Goal: Task Accomplishment & Management: Use online tool/utility

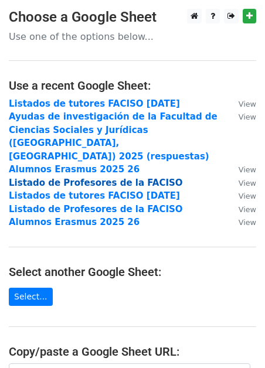
click at [79, 177] on strong "Listado de Profesores de la FACISO" at bounding box center [96, 182] width 174 height 11
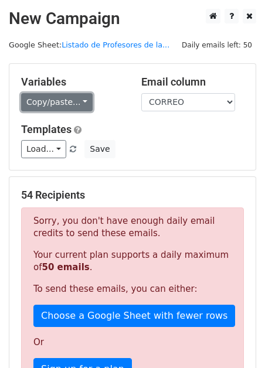
click at [81, 102] on link "Copy/paste..." at bounding box center [56, 102] width 71 height 18
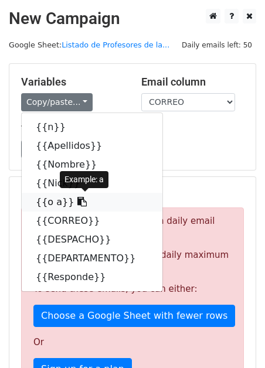
click at [69, 195] on link "{{o a}}" at bounding box center [92, 202] width 141 height 19
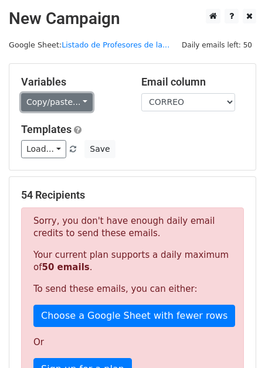
click at [78, 100] on link "Copy/paste..." at bounding box center [56, 102] width 71 height 18
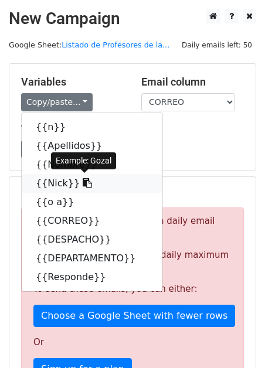
click at [83, 183] on icon at bounding box center [87, 182] width 9 height 9
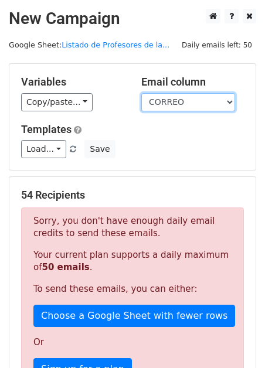
click at [228, 101] on select "n Apellidos Nombre Nick o a CORREO DESPACHO DEPARTAMENTO Responde" at bounding box center [188, 102] width 94 height 18
click at [141, 93] on select "n Apellidos Nombre Nick o a CORREO DESPACHO DEPARTAMENTO Responde" at bounding box center [188, 102] width 94 height 18
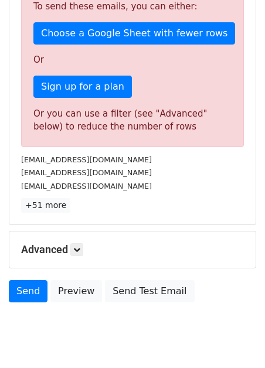
scroll to position [296, 0]
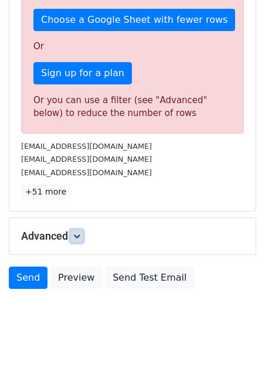
click at [83, 232] on link at bounding box center [76, 236] width 13 height 13
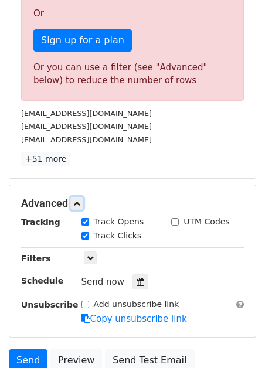
scroll to position [347, 0]
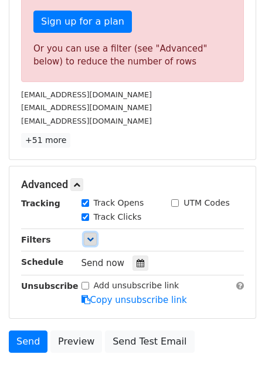
click at [91, 240] on icon at bounding box center [90, 238] width 7 height 7
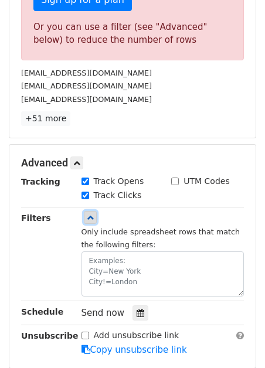
scroll to position [370, 0]
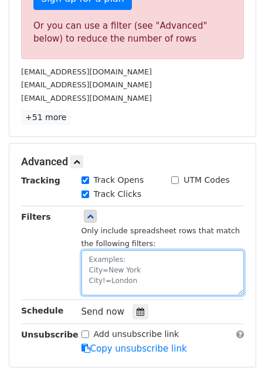
click at [91, 270] on textarea at bounding box center [162, 272] width 163 height 45
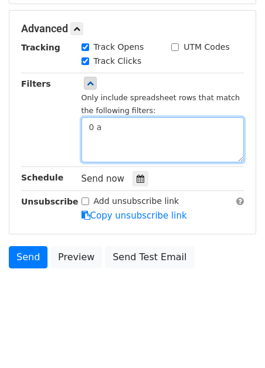
scroll to position [226, 0]
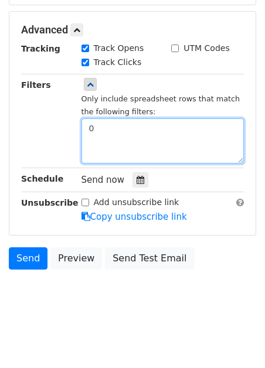
type textarea "0"
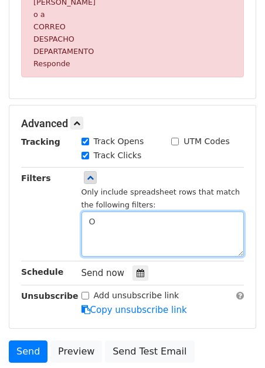
type textarea "O"
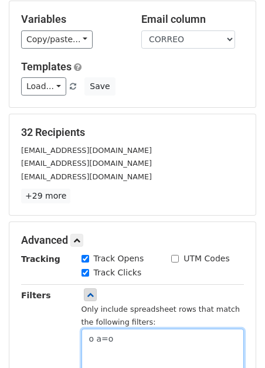
scroll to position [0, 0]
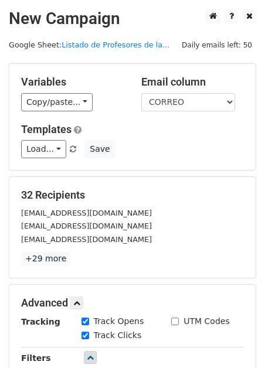
type textarea "o a=o"
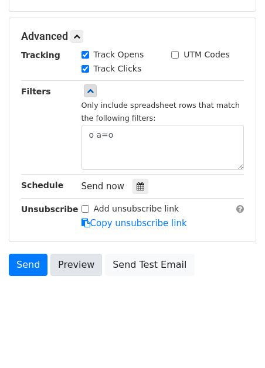
scroll to position [272, 0]
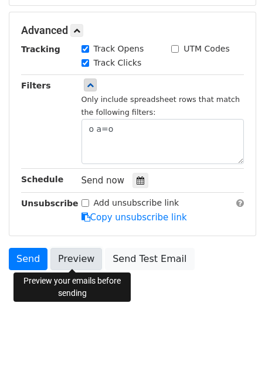
click at [66, 259] on link "Preview" at bounding box center [76, 259] width 52 height 22
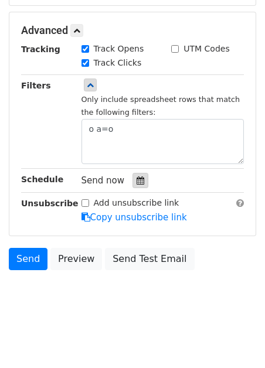
click at [137, 178] on icon at bounding box center [140, 180] width 8 height 8
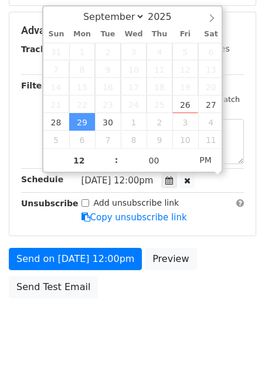
click at [146, 181] on span "[DATE] 12:00pm" at bounding box center [117, 180] width 72 height 11
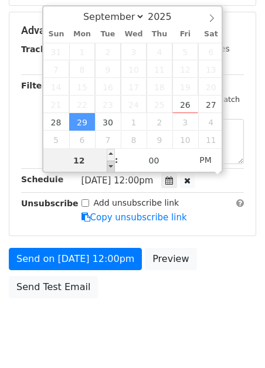
type input "2025-09-29 11:00"
type input "11"
click at [111, 166] on span at bounding box center [111, 166] width 8 height 12
type input "2025-09-29 10:00"
type input "10"
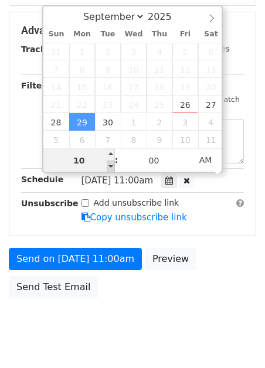
click at [111, 166] on span at bounding box center [111, 166] width 8 height 12
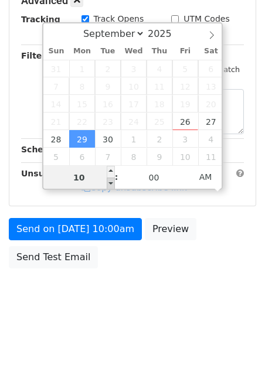
scroll to position [254, 0]
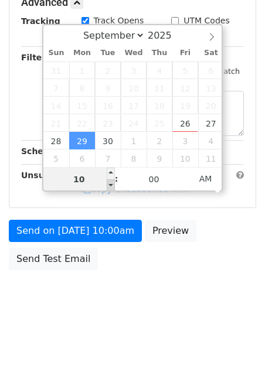
type input "2025-09-29 11:00"
type input "11"
click at [111, 167] on span at bounding box center [111, 173] width 8 height 12
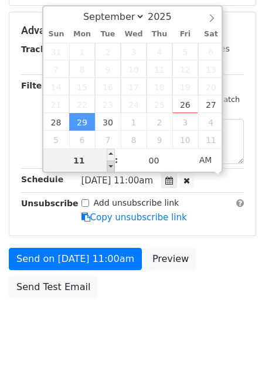
click at [111, 182] on span "Mon, Sep 29, 11:00am" at bounding box center [117, 180] width 72 height 11
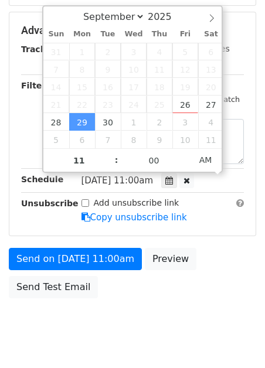
click at [117, 165] on span ":" at bounding box center [117, 159] width 4 height 23
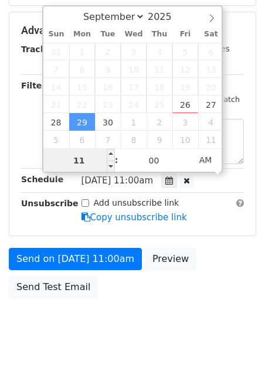
click at [87, 163] on input "11" at bounding box center [78, 160] width 71 height 23
type input "2025-09-29 10:00"
type input "10"
click at [109, 165] on span at bounding box center [111, 166] width 8 height 12
type input "2025-09-29 09:00"
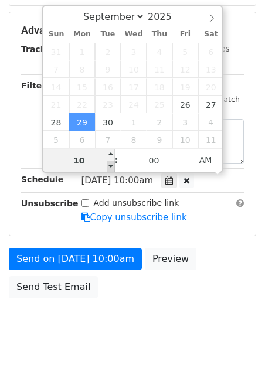
type input "09"
click at [109, 165] on span at bounding box center [111, 166] width 8 height 12
type input "2025-09-29 08:00"
type input "08"
click at [109, 165] on div "September October November December 2025 Sun Mon Tue Wed Thu Fri Sat 31 1 2 3 4…" at bounding box center [132, 88] width 180 height 167
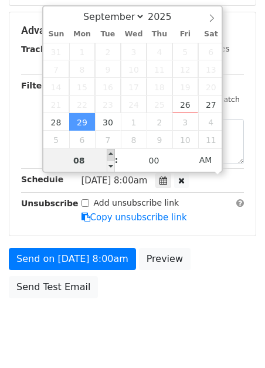
type input "2025-09-29 09:00"
type input "09"
click at [109, 151] on span at bounding box center [111, 155] width 8 height 12
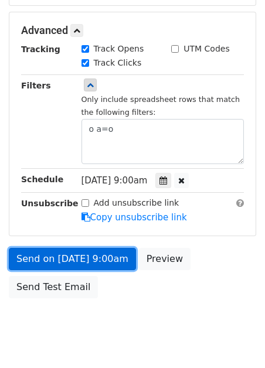
click at [97, 256] on link "Send on Sep 29 at 9:00am" at bounding box center [72, 259] width 127 height 22
click at [53, 255] on link "Send on Sep 29 at 9:00am" at bounding box center [72, 259] width 127 height 22
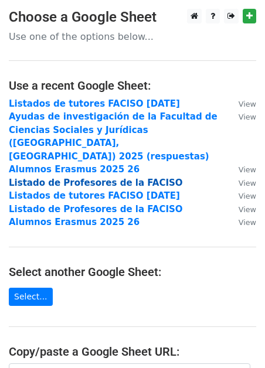
click at [30, 177] on strong "Listado de Profesores de la FACISO" at bounding box center [96, 182] width 174 height 11
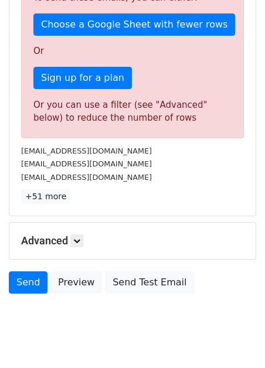
scroll to position [315, 0]
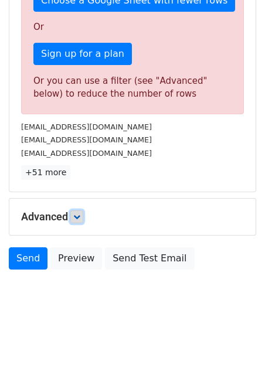
click at [80, 215] on icon at bounding box center [76, 216] width 7 height 7
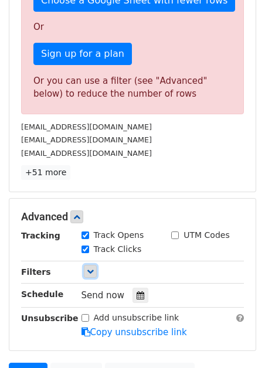
click at [92, 270] on icon at bounding box center [90, 271] width 7 height 7
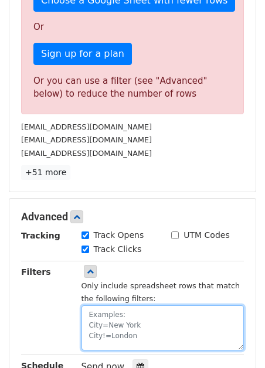
click at [94, 322] on textarea at bounding box center [162, 327] width 163 height 45
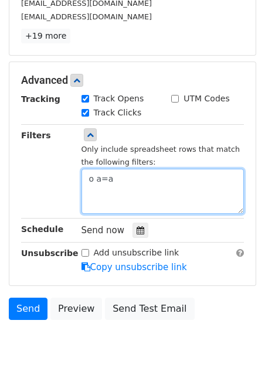
scroll to position [272, 0]
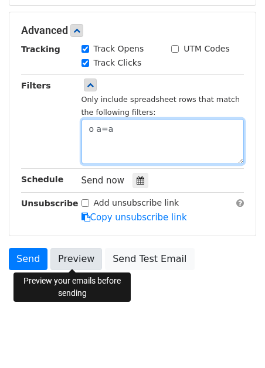
type textarea "o a=a"
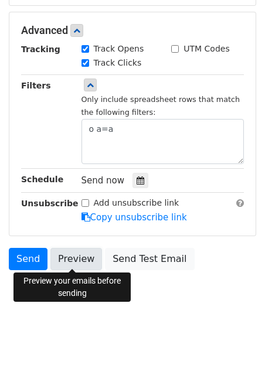
click at [69, 255] on link "Preview" at bounding box center [76, 259] width 52 height 22
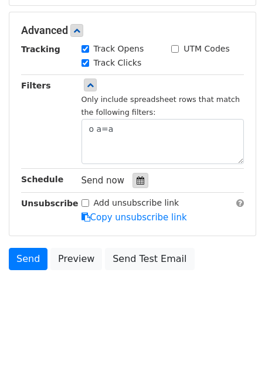
click at [136, 178] on icon at bounding box center [140, 180] width 8 height 8
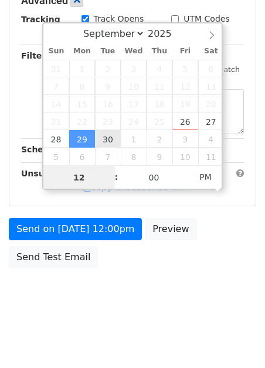
type input "[DATE] 12:00"
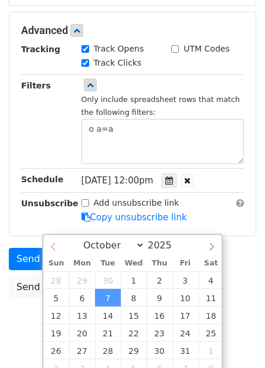
select select "8"
click at [55, 247] on div "September October November [DATE]" at bounding box center [132, 245] width 178 height 20
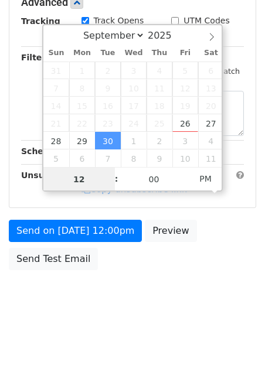
scroll to position [300, 0]
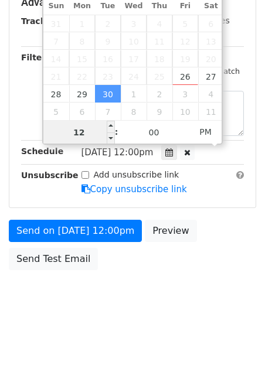
click at [88, 135] on input "12" at bounding box center [78, 132] width 71 height 23
type input "[DATE] 11:00"
type input "11"
click at [110, 137] on span at bounding box center [111, 138] width 8 height 12
type input "[DATE] 10:00"
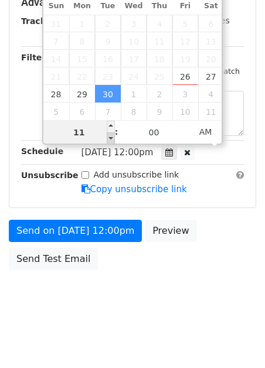
type input "10"
click at [110, 137] on span at bounding box center [111, 138] width 8 height 12
type input "[DATE] 09:00"
type input "09"
click at [111, 135] on span at bounding box center [111, 138] width 8 height 12
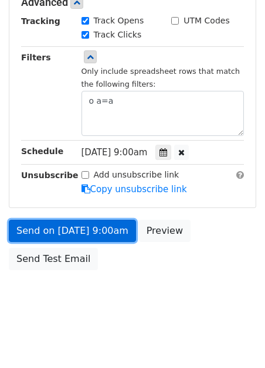
click at [90, 225] on link "Send on [DATE] 9:00am" at bounding box center [72, 231] width 127 height 22
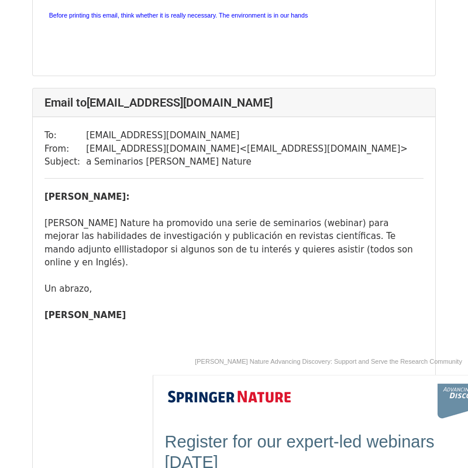
scroll to position [6895, 0]
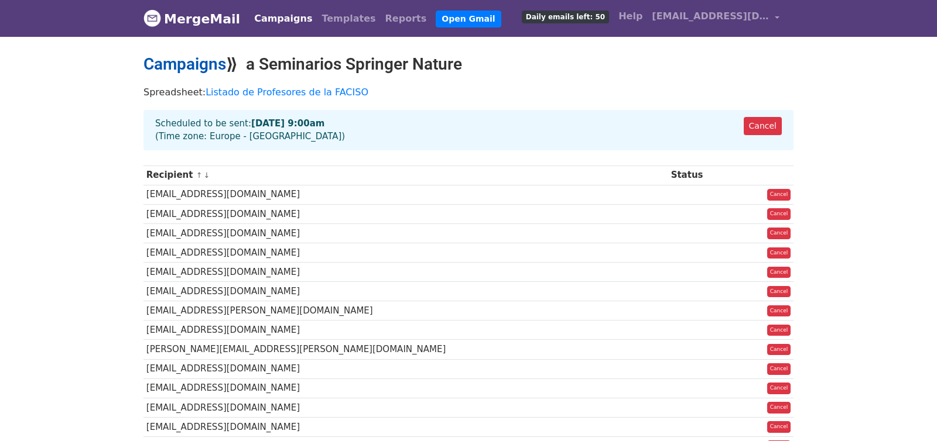
click at [206, 64] on link "Campaigns" at bounding box center [184, 63] width 83 height 19
